Goal: Information Seeking & Learning: Learn about a topic

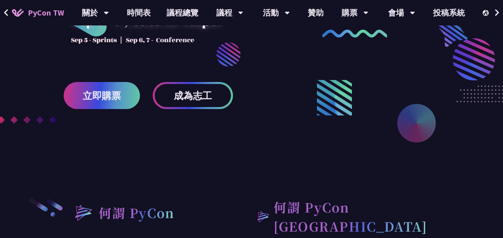
scroll to position [119, 0]
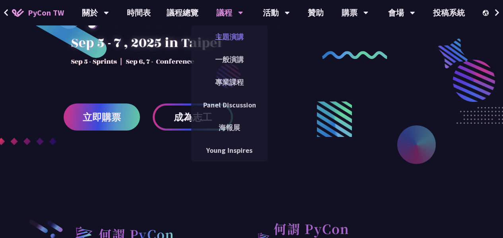
click at [224, 42] on link "主題演講" at bounding box center [229, 36] width 76 height 19
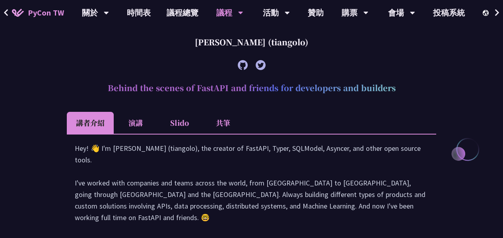
scroll to position [318, 0]
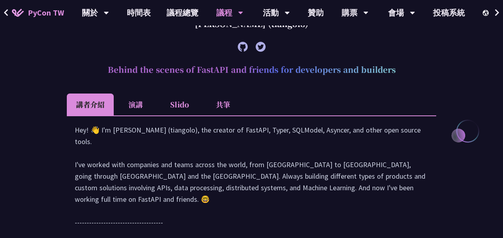
drag, startPoint x: 147, startPoint y: 103, endPoint x: 139, endPoint y: 103, distance: 7.6
click at [139, 103] on li "演講" at bounding box center [136, 104] width 44 height 22
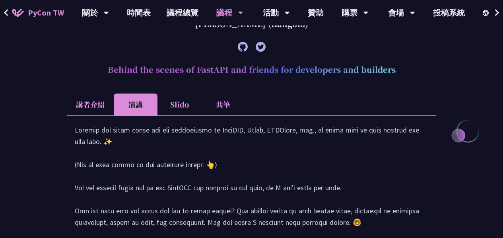
drag, startPoint x: 114, startPoint y: 103, endPoint x: 107, endPoint y: 102, distance: 7.2
click at [107, 102] on li "講者介紹" at bounding box center [90, 104] width 47 height 22
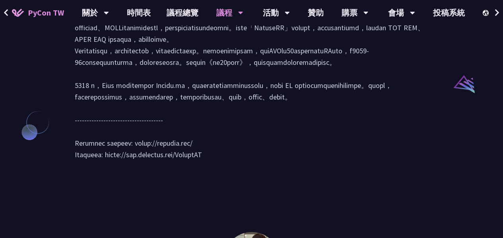
scroll to position [875, 0]
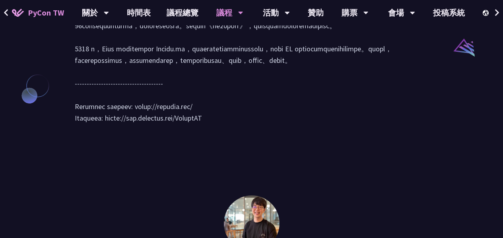
drag, startPoint x: 177, startPoint y: 106, endPoint x: 223, endPoint y: 106, distance: 46.1
click at [222, 105] on div at bounding box center [252, 35] width 354 height 192
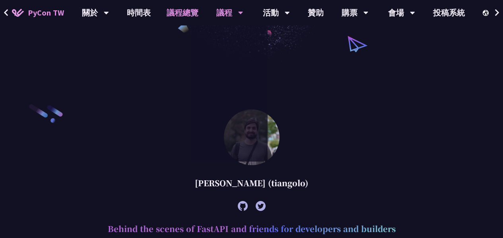
scroll to position [0, 0]
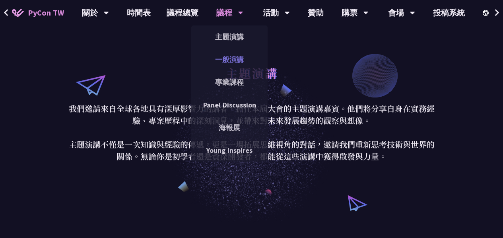
click at [227, 62] on link "一般演講" at bounding box center [229, 59] width 76 height 19
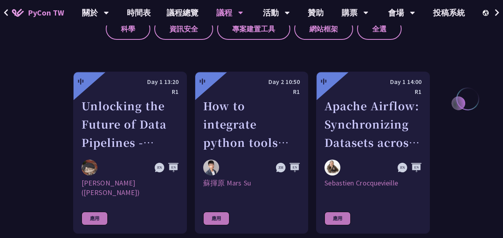
scroll to position [438, 0]
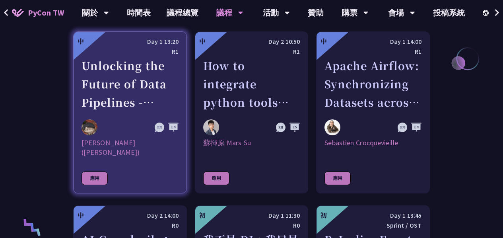
click at [131, 87] on div "Unlocking the Future of Data Pipelines - Apache Airflow 3" at bounding box center [130, 83] width 97 height 55
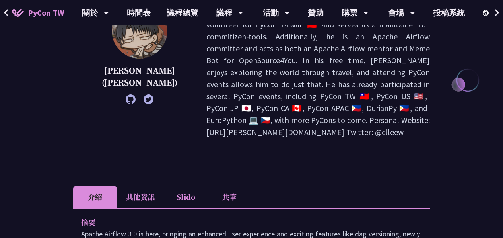
scroll to position [239, 0]
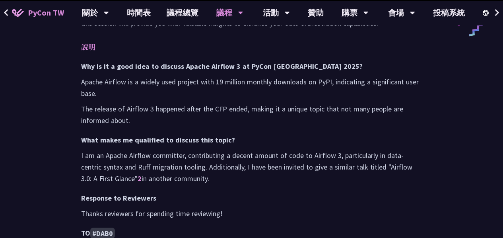
scroll to position [438, 0]
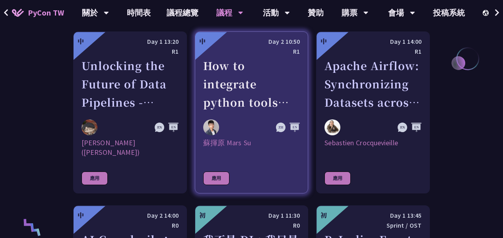
click at [257, 80] on div "How to integrate python tools with Apache Iceberg to build ETLT pipeline on Shi…" at bounding box center [251, 83] width 97 height 55
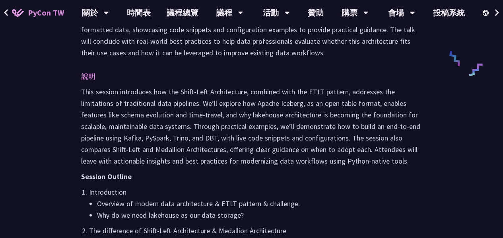
scroll to position [477, 0]
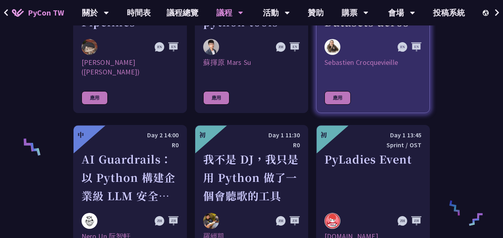
scroll to position [558, 0]
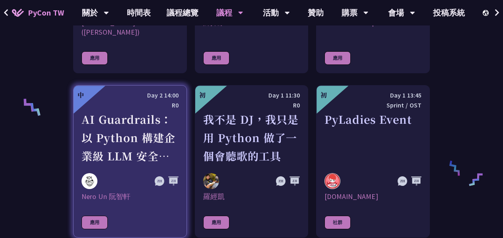
click at [146, 121] on div "AI Guardrails：以 Python 構建企業級 LLM 安全防護策略" at bounding box center [130, 137] width 97 height 55
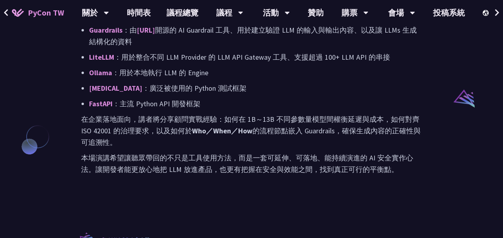
scroll to position [637, 0]
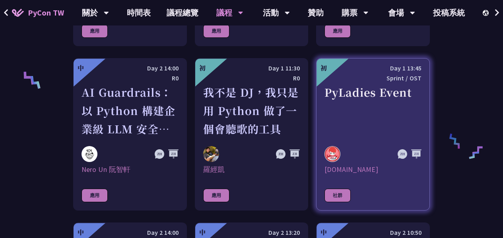
scroll to position [599, 0]
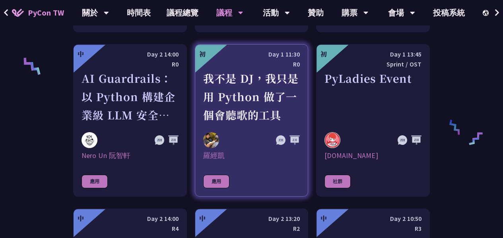
click at [265, 104] on div "我不是 DJ，我只是用 Python 做了一個會聽歌的工具" at bounding box center [251, 96] width 97 height 55
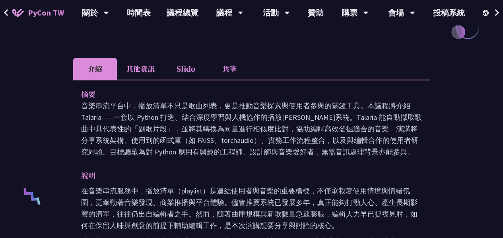
scroll to position [239, 0]
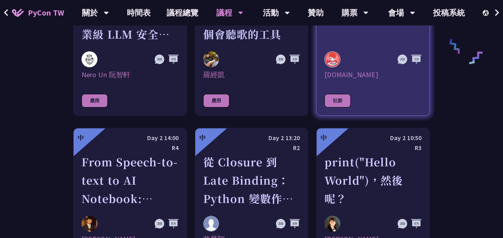
scroll to position [720, 0]
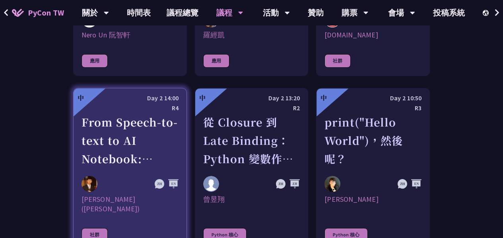
click at [161, 132] on div "From Speech-to-text to AI Notebook: Bridging Language and Technology at PyCon […" at bounding box center [130, 140] width 97 height 55
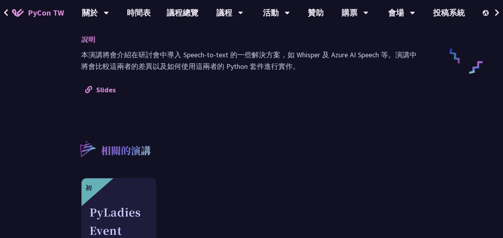
scroll to position [478, 0]
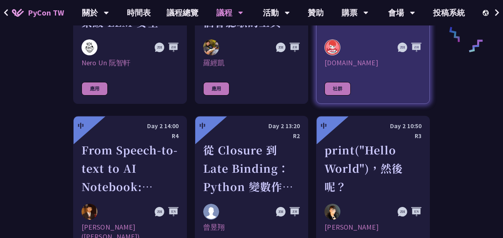
scroll to position [760, 0]
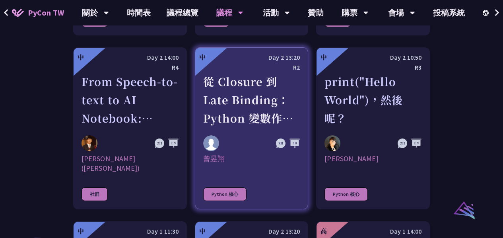
click at [259, 114] on div "從 Closure 到 Late Binding：Python 變數作用域與執行行為探討" at bounding box center [251, 99] width 97 height 55
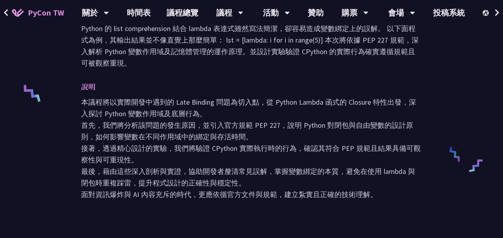
scroll to position [318, 0]
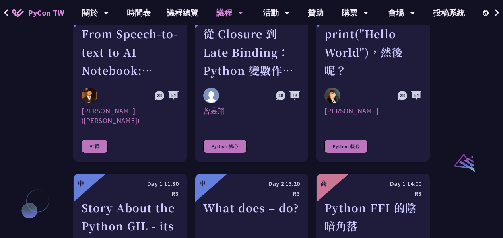
scroll to position [881, 0]
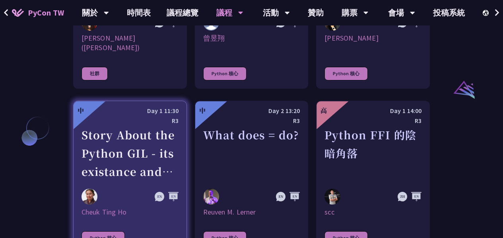
click at [152, 152] on div "Story About the Python GIL - its existance and the lack there of" at bounding box center [130, 153] width 97 height 55
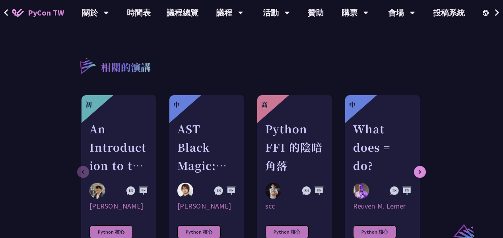
scroll to position [478, 0]
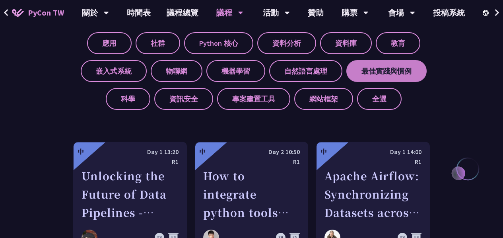
scroll to position [338, 0]
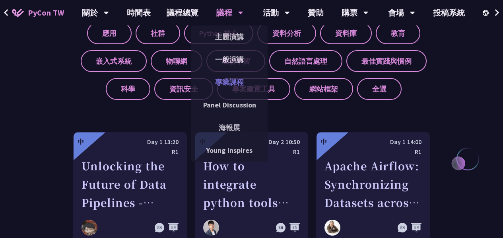
click at [228, 81] on link "專業課程" at bounding box center [229, 82] width 76 height 19
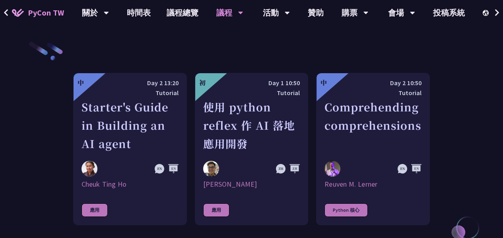
scroll to position [278, 0]
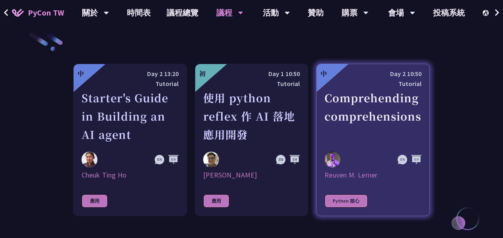
click at [401, 124] on div "Comprehending comprehensions" at bounding box center [373, 116] width 97 height 55
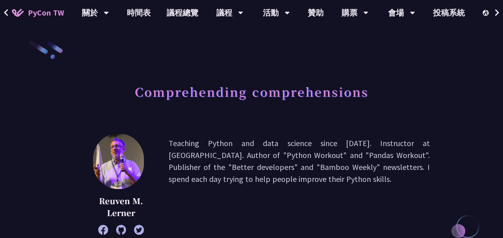
scroll to position [40, 0]
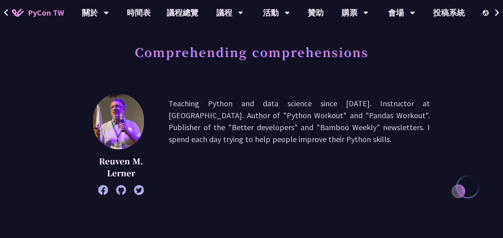
drag, startPoint x: 206, startPoint y: 113, endPoint x: 262, endPoint y: 117, distance: 55.4
click at [262, 117] on p "Teaching Python and data science since 1995. Instructor at LernerPython. Author…" at bounding box center [299, 143] width 261 height 93
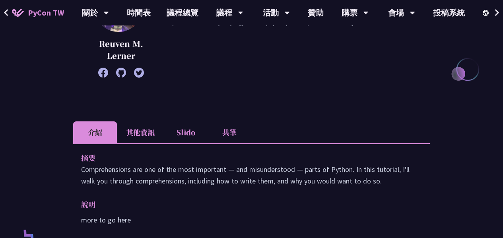
scroll to position [199, 0]
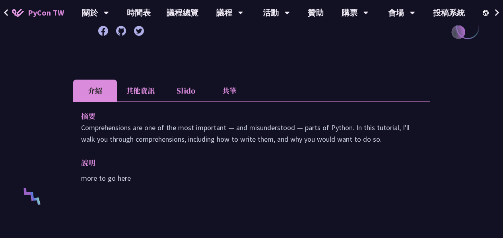
click at [90, 179] on p "more to go here" at bounding box center [251, 178] width 341 height 12
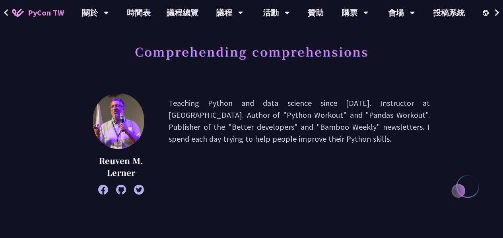
scroll to position [40, 0]
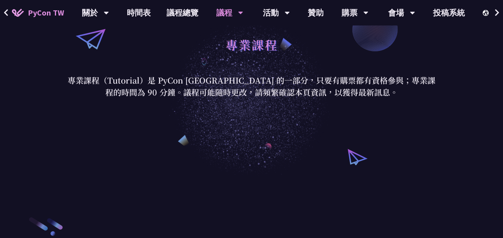
scroll to position [40, 0]
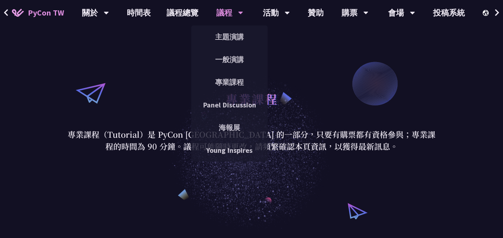
click at [224, 9] on div "議程" at bounding box center [229, 12] width 27 height 25
click at [237, 62] on link "一般演講" at bounding box center [229, 59] width 76 height 19
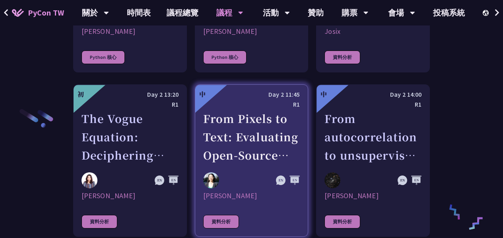
scroll to position [1236, 0]
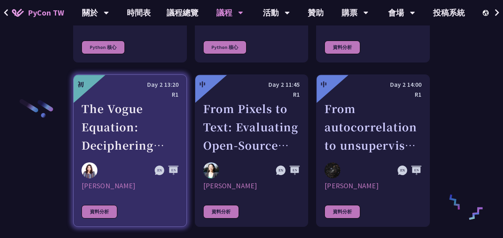
click at [113, 124] on div "The Vogue Equation: Deciphering Fashion Economics Through Python" at bounding box center [130, 126] width 97 height 55
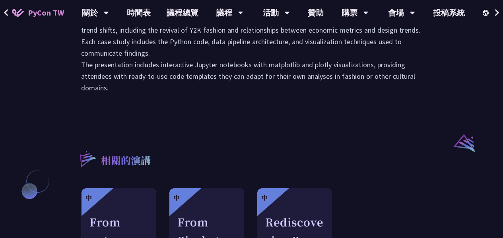
scroll to position [756, 0]
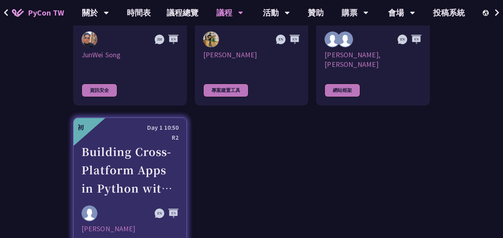
scroll to position [2212, 0]
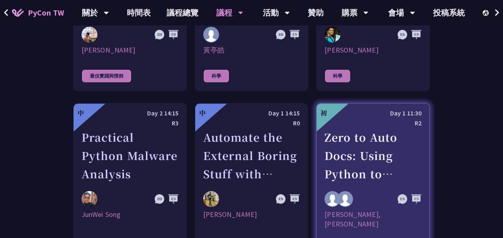
click at [383, 128] on div "Zero to Auto Docs: Using Python to Generate and Deploy Static Sites" at bounding box center [373, 155] width 97 height 55
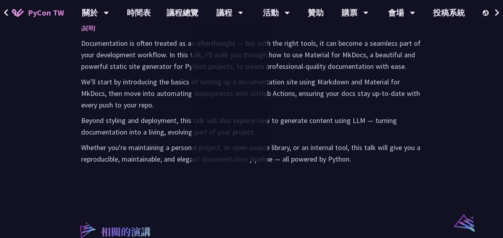
scroll to position [597, 0]
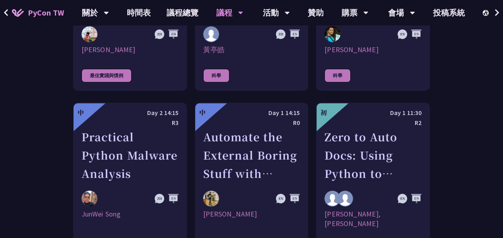
scroll to position [2212, 0]
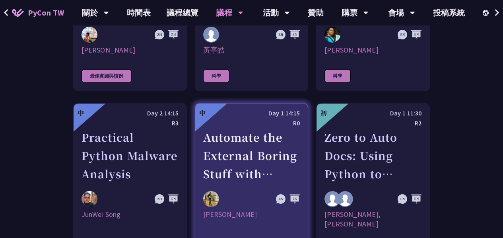
click at [229, 128] on div "Automate the External Boring Stuff with Python: Exploring Model Context Protoco…" at bounding box center [251, 155] width 97 height 55
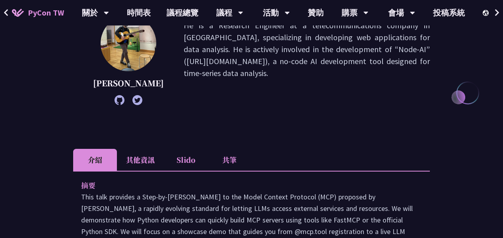
scroll to position [80, 0]
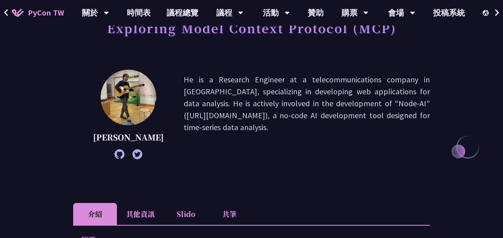
drag, startPoint x: 319, startPoint y: 102, endPoint x: 377, endPoint y: 105, distance: 58.1
click at [377, 105] on p "He is a Research Engineer at a telecommunications company in Japan, specializin…" at bounding box center [307, 115] width 246 height 82
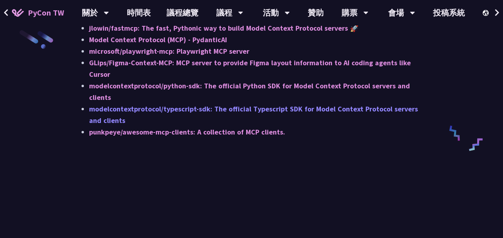
scroll to position [795, 0]
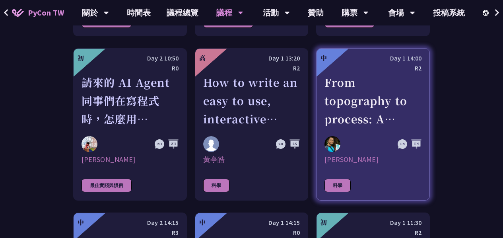
scroll to position [2052, 0]
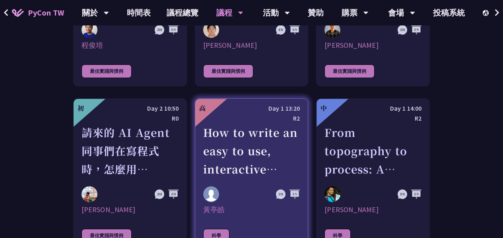
click at [241, 123] on div "How to write an easy to use, interactive physics/science/engineering simulator …" at bounding box center [251, 150] width 97 height 55
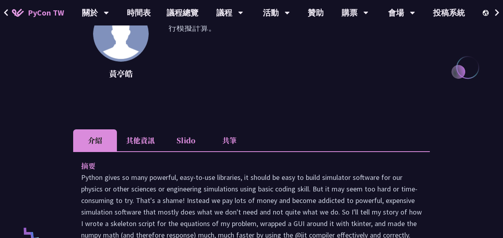
scroll to position [318, 0]
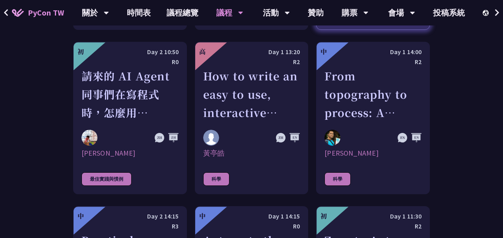
scroll to position [2052, 0]
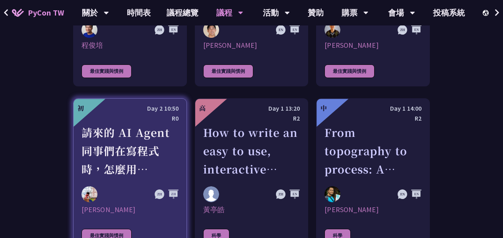
click at [138, 133] on div "請來的 AI Agent 同事們在寫程式時，怎麼用 pytest 去除各種幻想與盲點" at bounding box center [130, 150] width 97 height 55
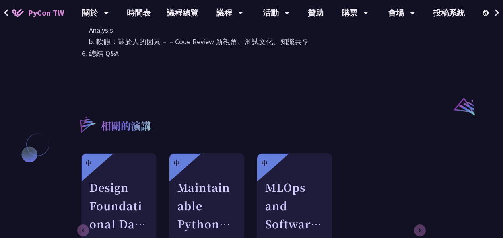
scroll to position [597, 0]
